Goal: Transaction & Acquisition: Register for event/course

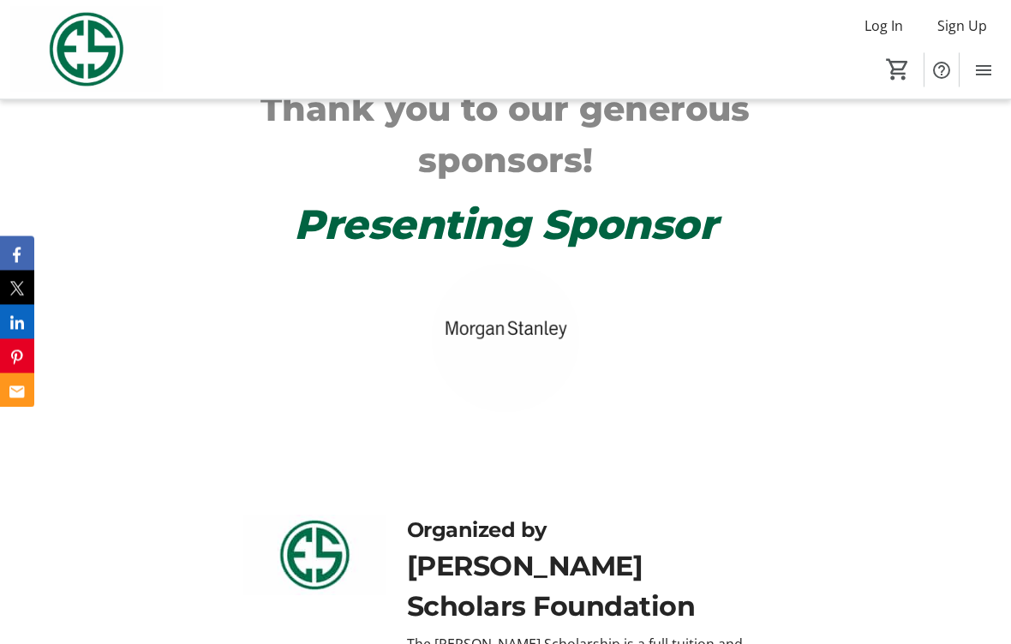
scroll to position [646, 0]
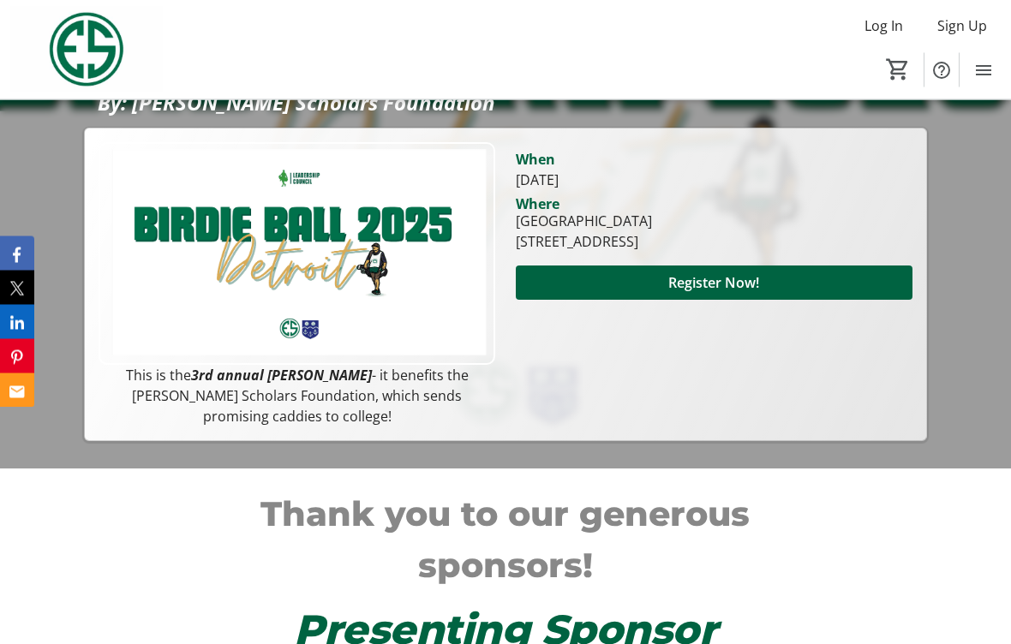
click at [709, 274] on span "Register Now!" at bounding box center [713, 283] width 91 height 21
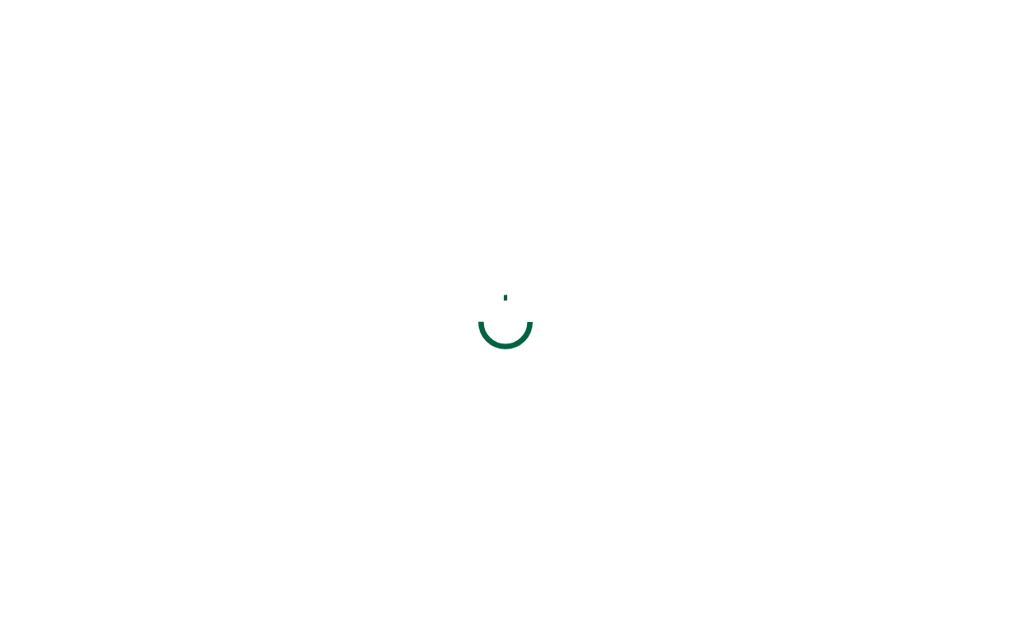
click at [715, 264] on div at bounding box center [505, 322] width 1011 height 644
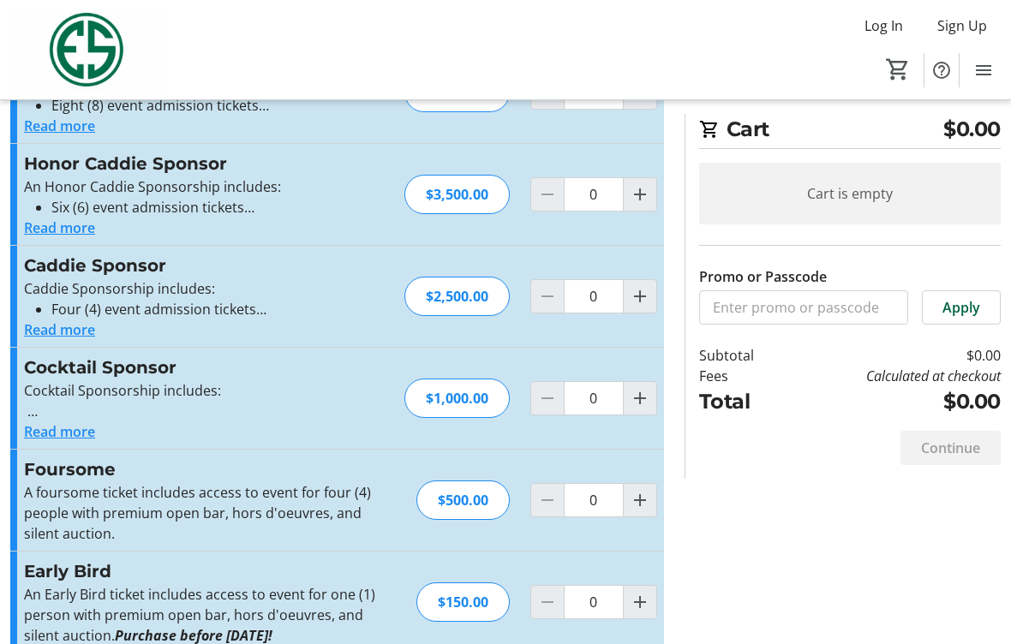
scroll to position [99, 0]
click at [92, 433] on button "Read more" at bounding box center [59, 432] width 71 height 21
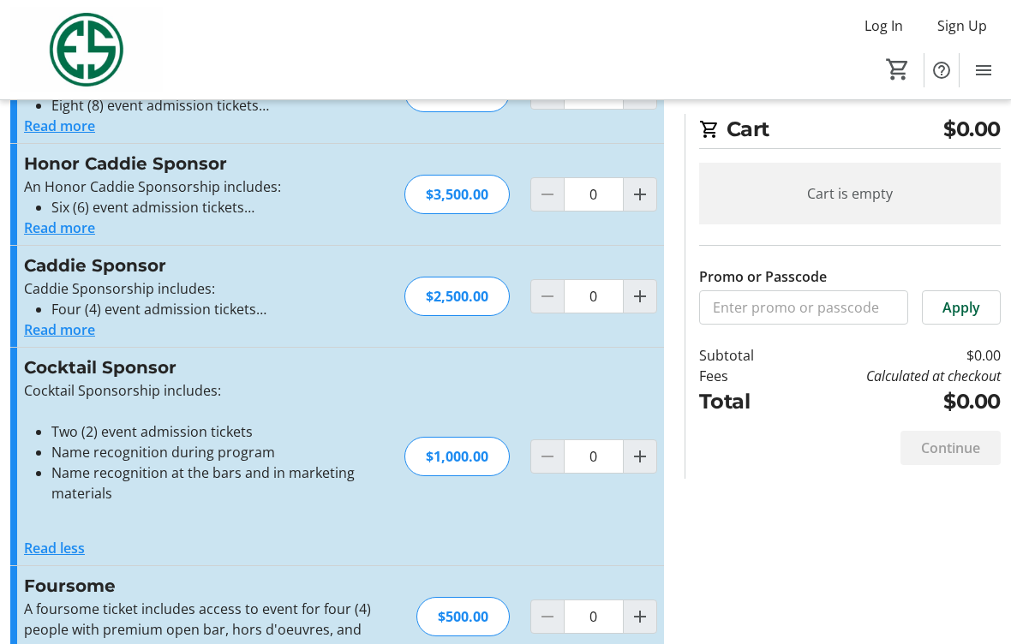
click at [75, 332] on button "Read more" at bounding box center [59, 330] width 71 height 21
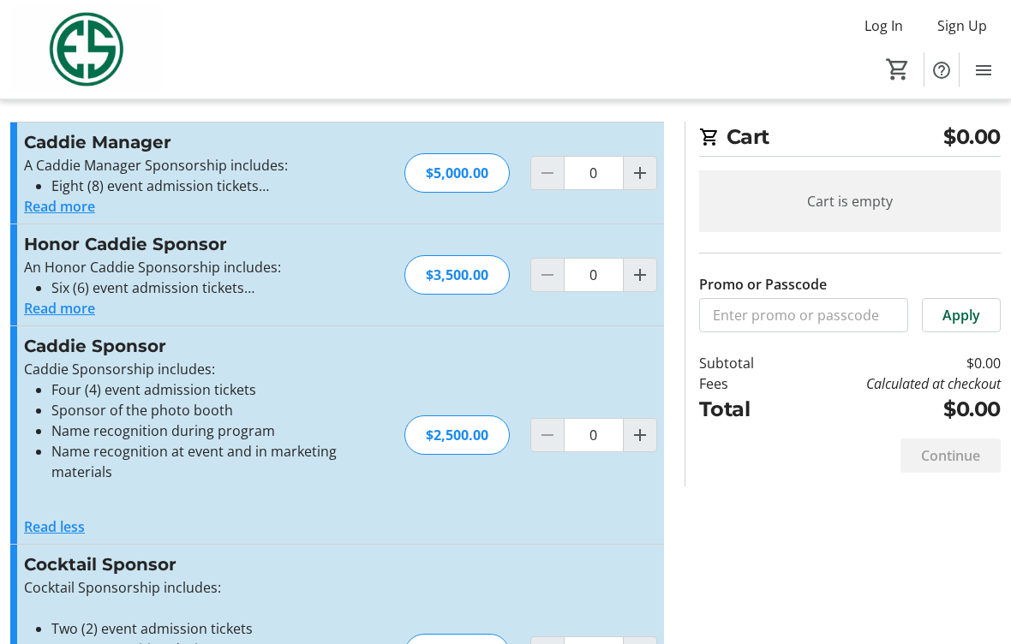
click at [94, 309] on button "Read more" at bounding box center [59, 309] width 71 height 21
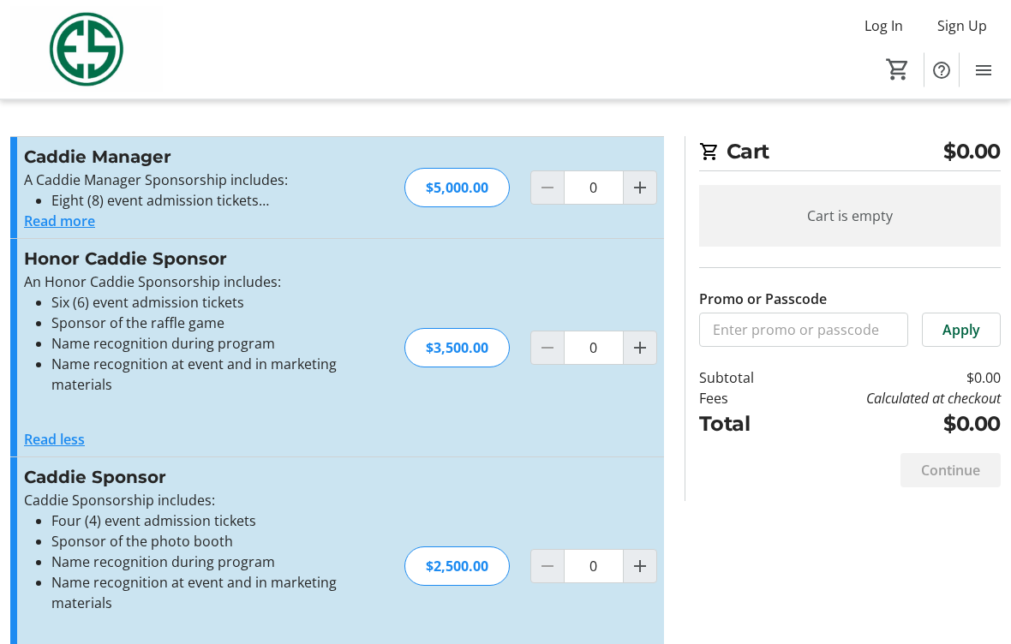
scroll to position [0, 0]
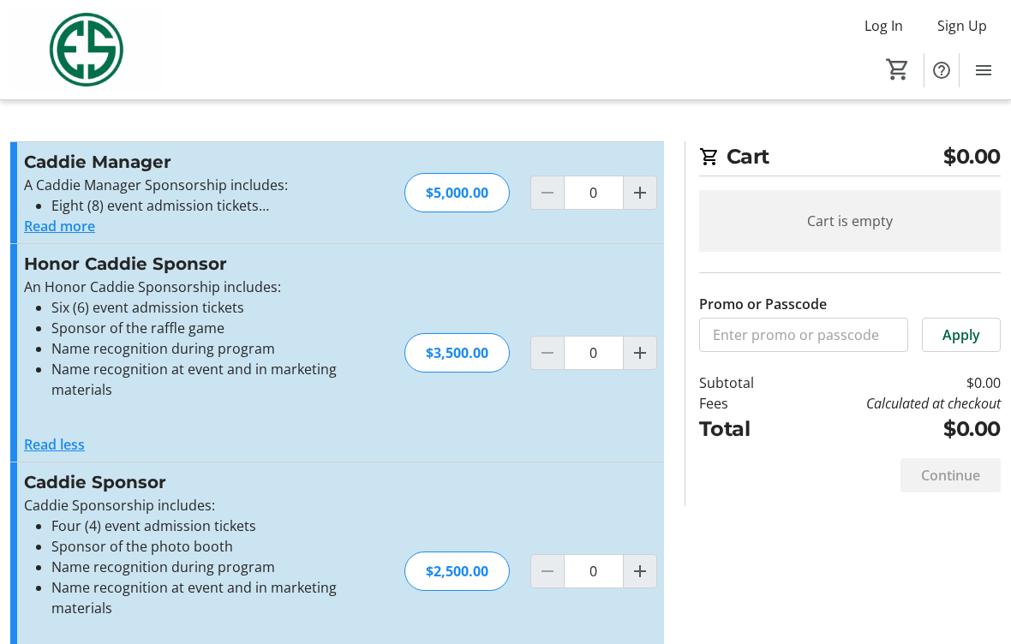
click at [95, 236] on button "Read more" at bounding box center [59, 226] width 71 height 21
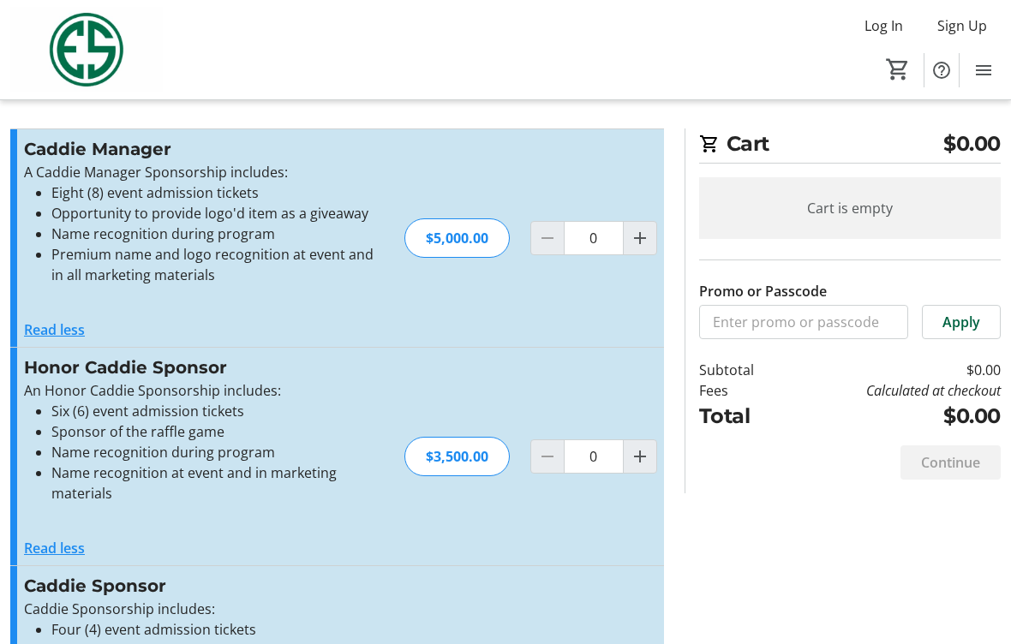
scroll to position [19, 0]
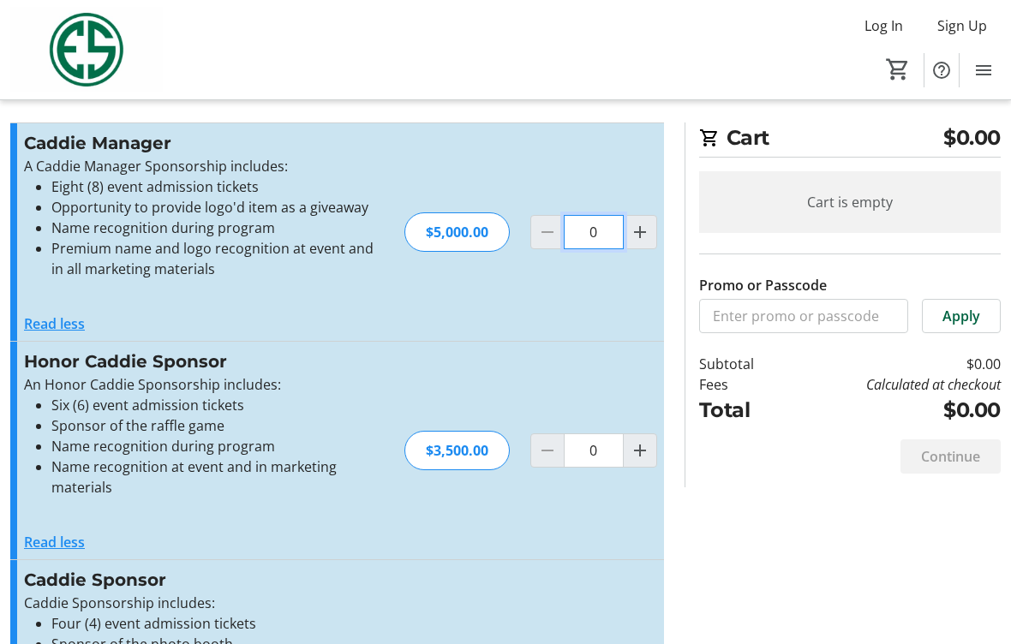
click at [609, 233] on input "0" at bounding box center [594, 232] width 60 height 34
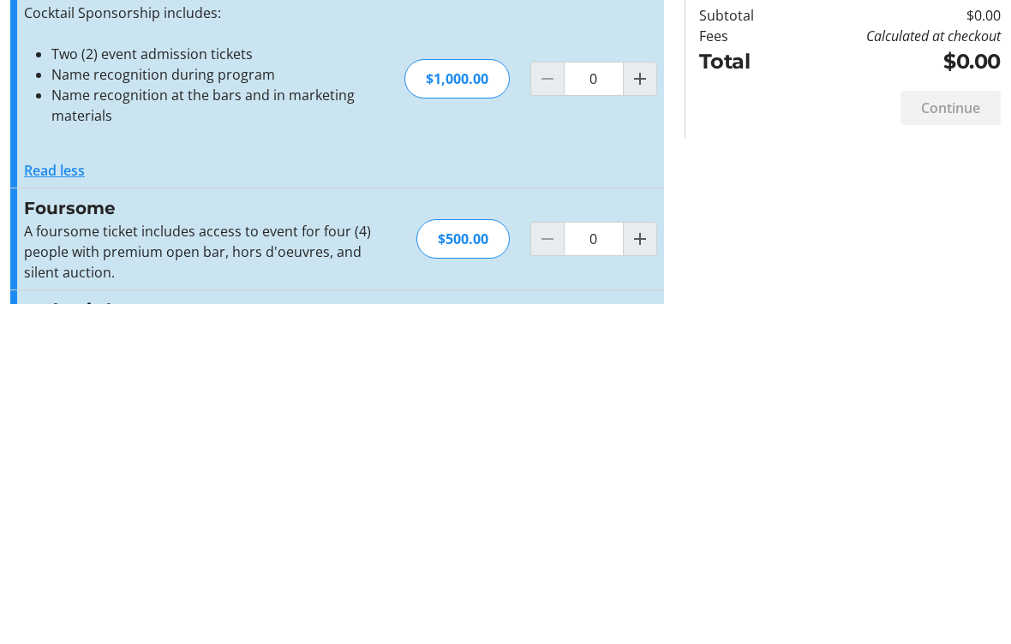
scroll to position [596, 0]
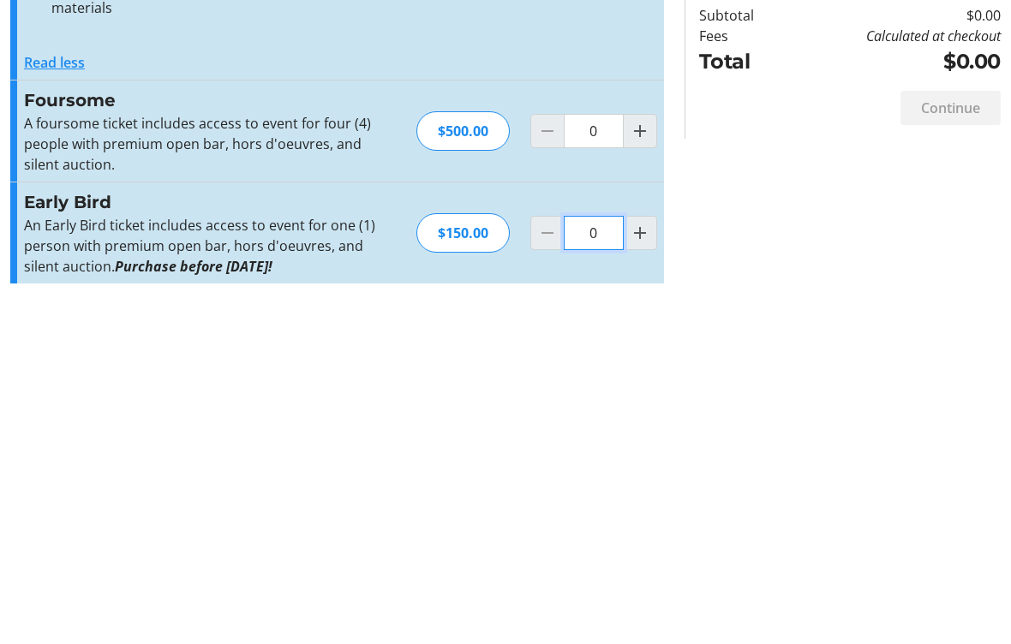
click at [584, 556] on input "0" at bounding box center [594, 573] width 60 height 34
type input "2"
